Goal: Check status: Check status

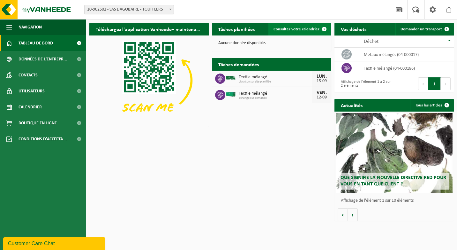
click at [318, 28] on span at bounding box center [324, 29] width 13 height 13
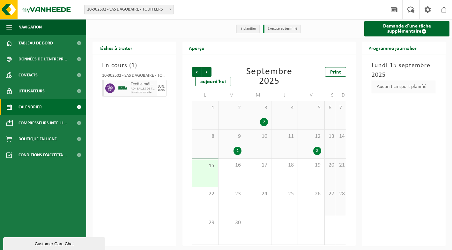
click at [258, 117] on div "3 2" at bounding box center [258, 115] width 26 height 28
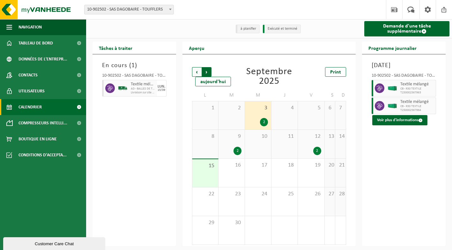
click at [199, 71] on span "Précédent" at bounding box center [197, 72] width 10 height 10
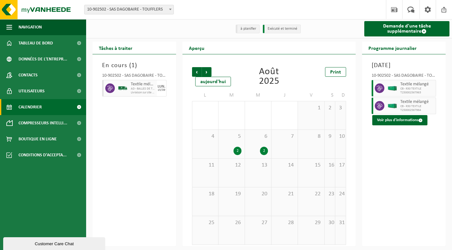
click at [256, 144] on div "6 2" at bounding box center [258, 144] width 26 height 28
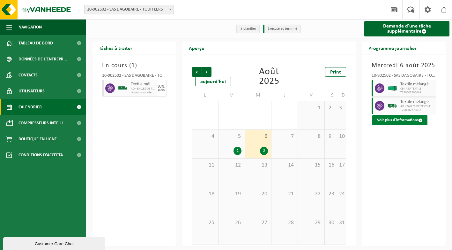
click at [397, 119] on button "Voir plus d'informations" at bounding box center [399, 120] width 55 height 10
